Goal: Information Seeking & Learning: Learn about a topic

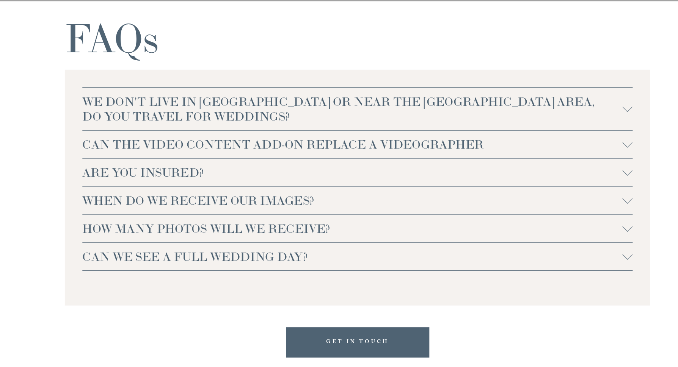
scroll to position [1630, 0]
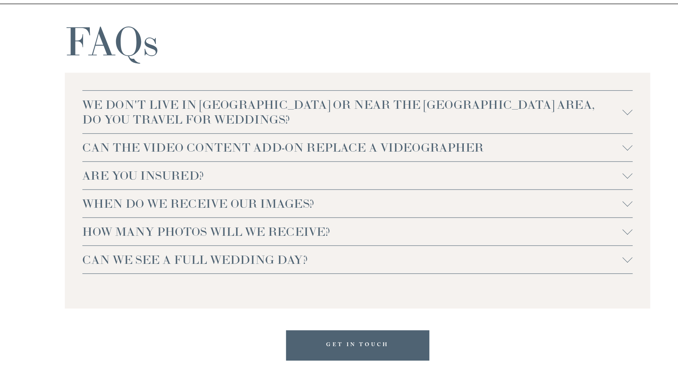
click at [185, 160] on span "ARE YOU INSURED?" at bounding box center [334, 159] width 490 height 14
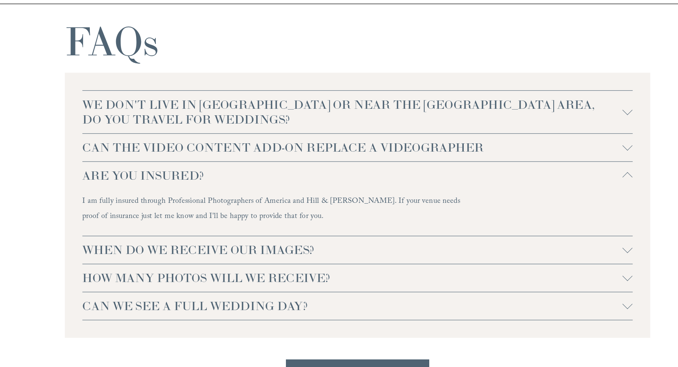
click at [198, 137] on span "CAN THE VIDEO CONTENT ADD-ON REPLACE A VIDEOGRAPHER" at bounding box center [334, 134] width 490 height 14
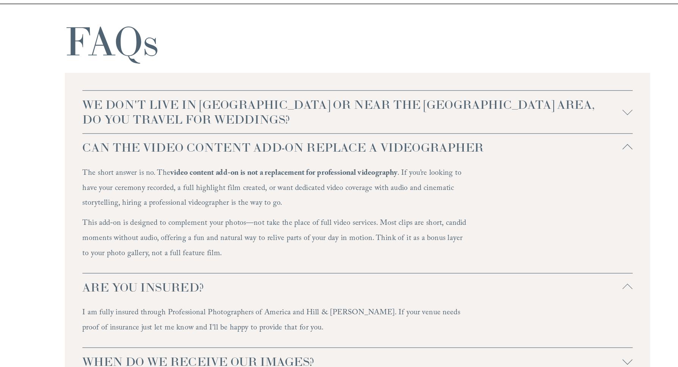
click at [263, 117] on button "WE DON'T LIVE IN [GEOGRAPHIC_DATA] OR NEAR THE [GEOGRAPHIC_DATA] AREA, DO YOU T…" at bounding box center [338, 101] width 499 height 39
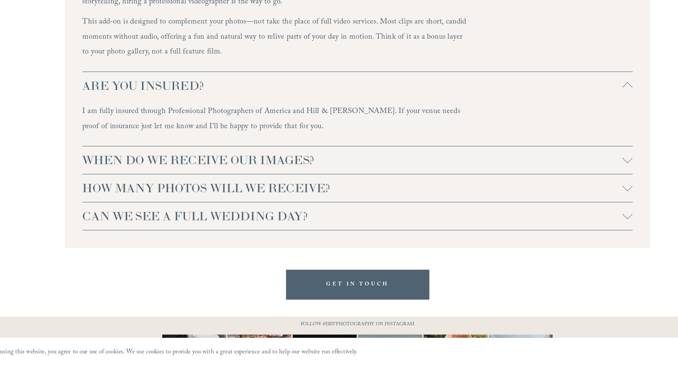
scroll to position [1981, 0]
click at [179, 172] on span "WHEN DO WE RECEIVE OUR IMAGES?" at bounding box center [334, 179] width 490 height 14
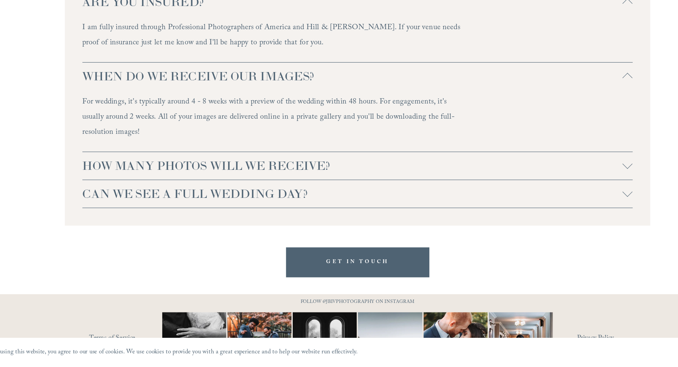
scroll to position [2058, 0]
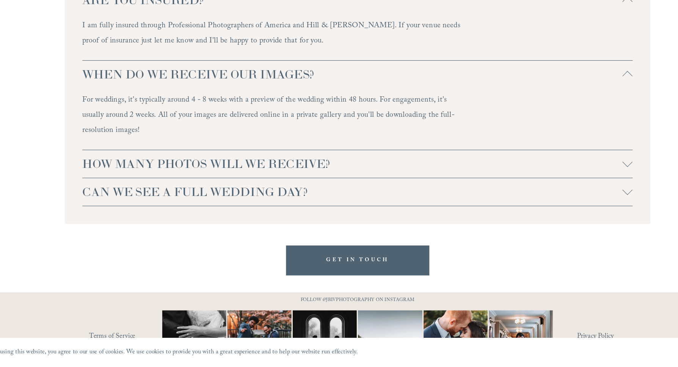
click at [180, 176] on span "HOW MANY PHOTOS WILL WE RECEIVE?" at bounding box center [334, 183] width 490 height 14
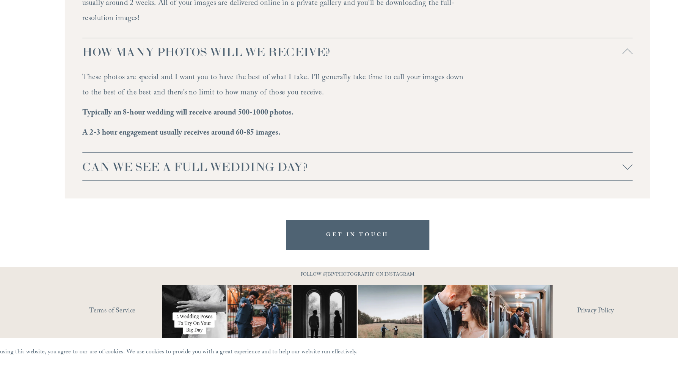
click at [180, 178] on span "CAN WE SEE A FULL WEDDING DAY?" at bounding box center [334, 185] width 490 height 14
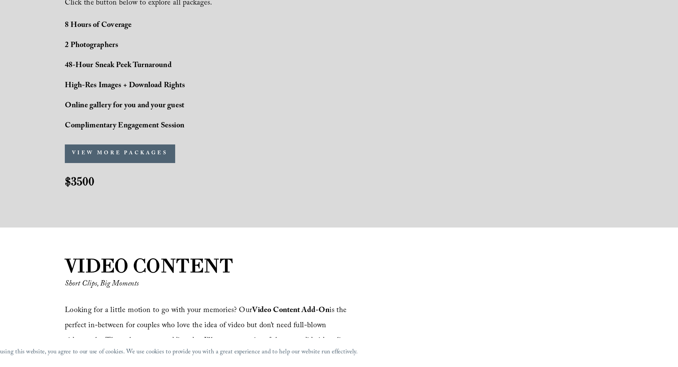
scroll to position [614, 0]
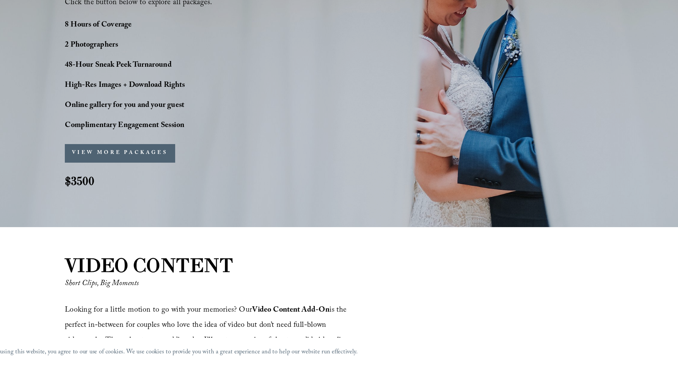
click at [129, 173] on button "VIEW MORE PACKAGES" at bounding box center [124, 173] width 100 height 17
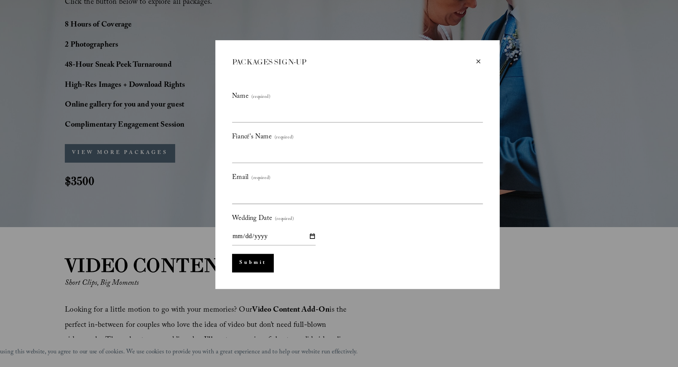
click at [452, 89] on div "×" at bounding box center [448, 90] width 8 height 8
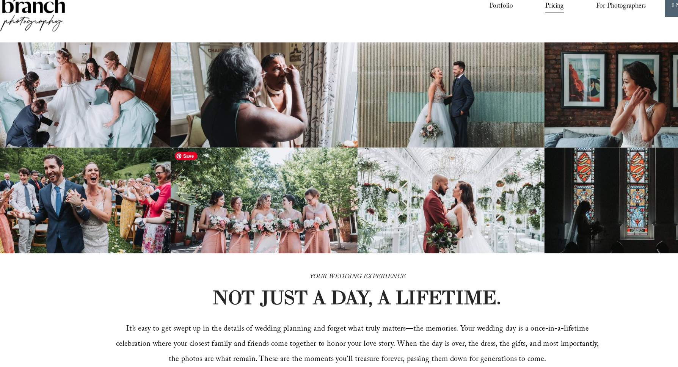
scroll to position [0, 0]
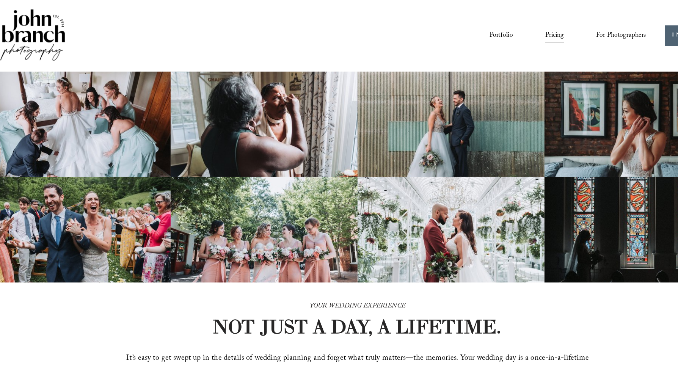
click at [480, 29] on nav "Portfolio Pricing For Photographers Presets Education Courses Blog" at bounding box center [529, 32] width 142 height 13
click at [472, 32] on link "Portfolio" at bounding box center [468, 32] width 21 height 13
click at [49, 25] on img at bounding box center [44, 32] width 61 height 51
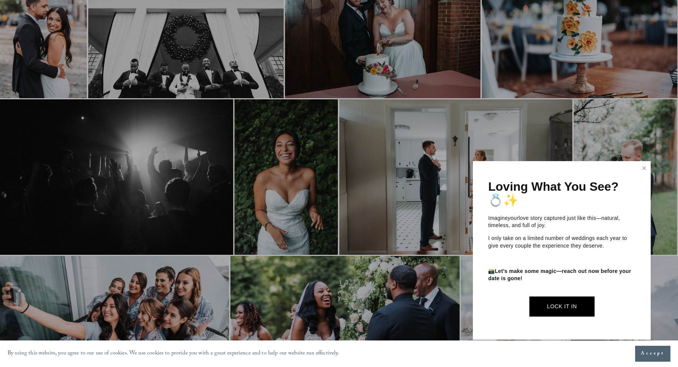
scroll to position [60, 0]
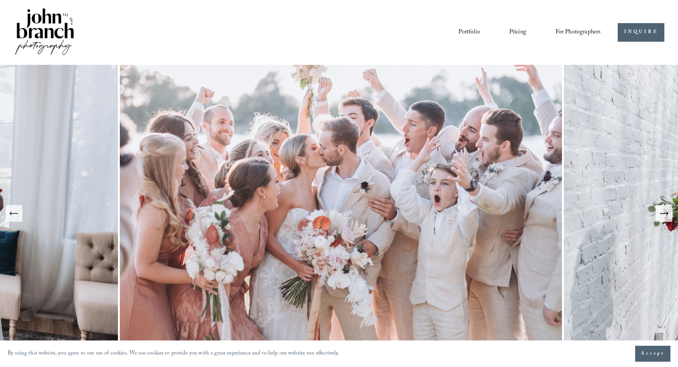
click at [0, 0] on span "Presets" at bounding box center [0, 0] width 0 height 0
